Goal: Task Accomplishment & Management: Manage account settings

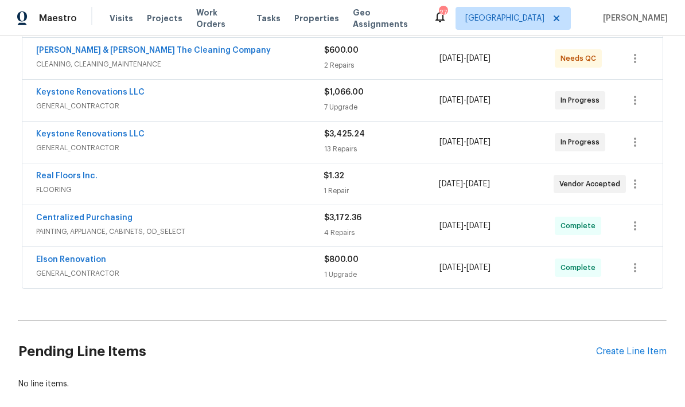
scroll to position [251, 0]
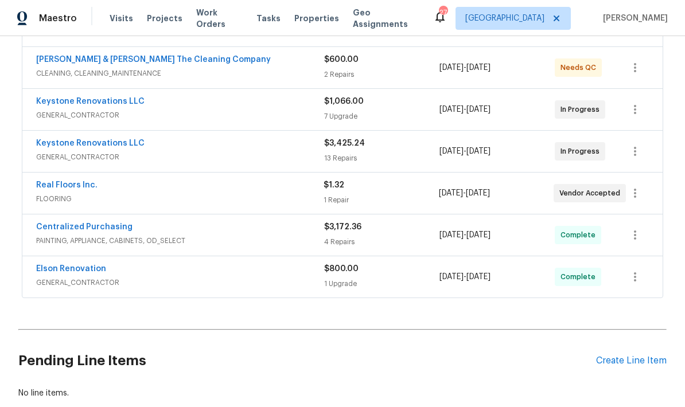
click at [268, 150] on div "Keystone Renovations LLC" at bounding box center [180, 145] width 288 height 14
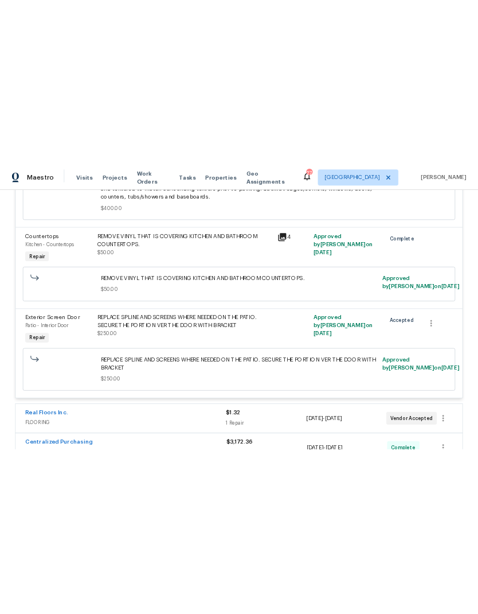
scroll to position [2287, 0]
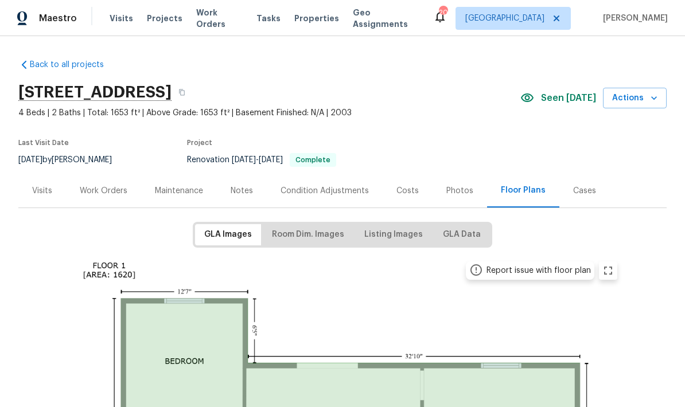
scroll to position [46, 0]
click at [448, 185] on div "Photos" at bounding box center [459, 190] width 27 height 11
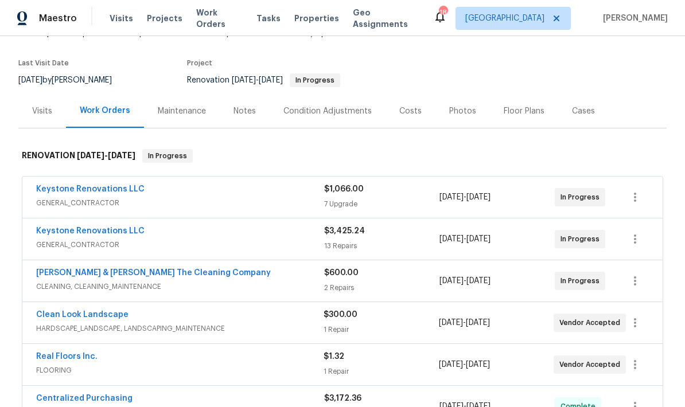
scroll to position [81, 0]
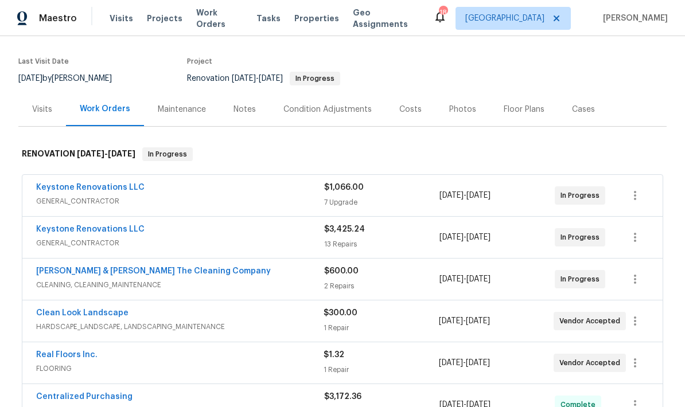
click at [257, 116] on div "Notes" at bounding box center [245, 109] width 50 height 34
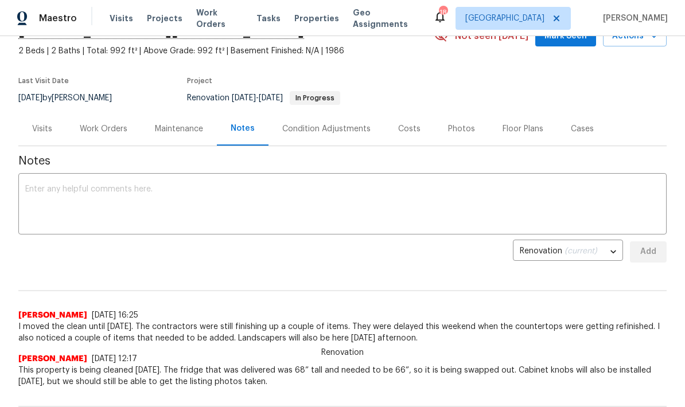
scroll to position [61, 0]
click at [271, 183] on div "x ​" at bounding box center [342, 206] width 648 height 59
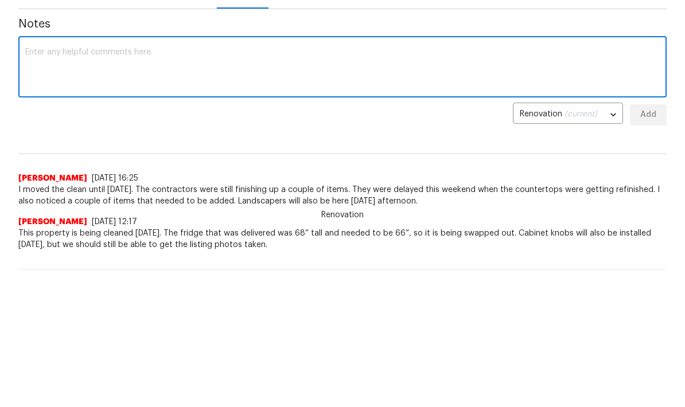
scroll to position [73, 0]
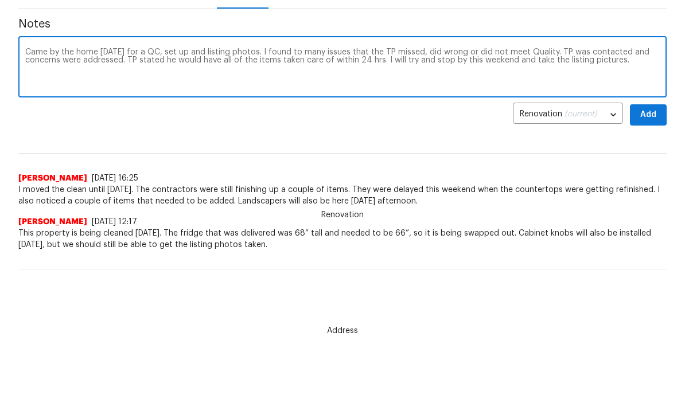
type textarea "Came by the home [DATE] for a QC, set up and listing photos. I found to many is…"
click at [648, 173] on span "Add" at bounding box center [648, 180] width 18 height 14
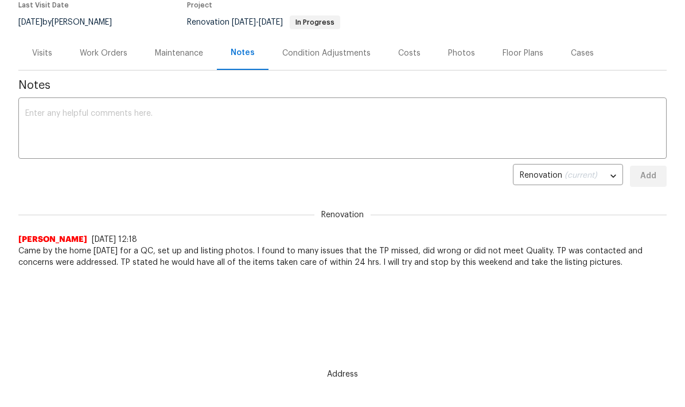
scroll to position [0, 0]
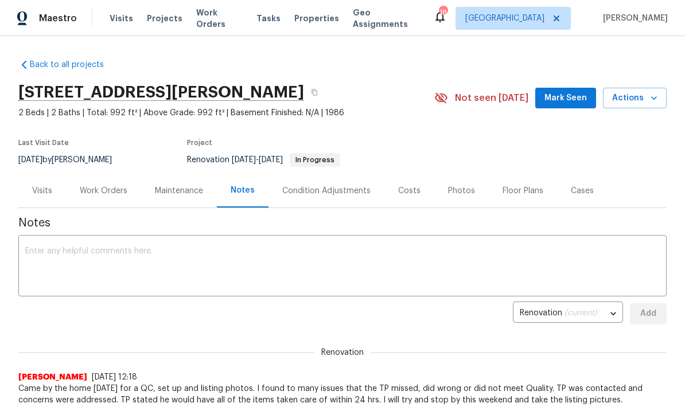
click at [574, 103] on span "Mark Seen" at bounding box center [565, 98] width 42 height 14
